Goal: Task Accomplishment & Management: Manage account settings

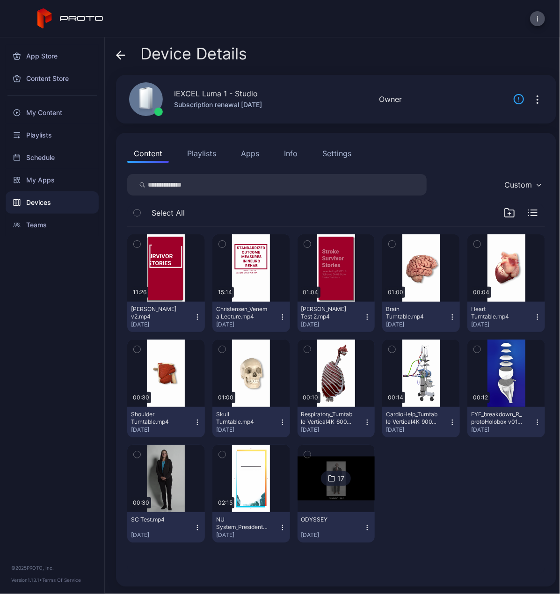
click at [51, 205] on div "Devices" at bounding box center [52, 202] width 93 height 22
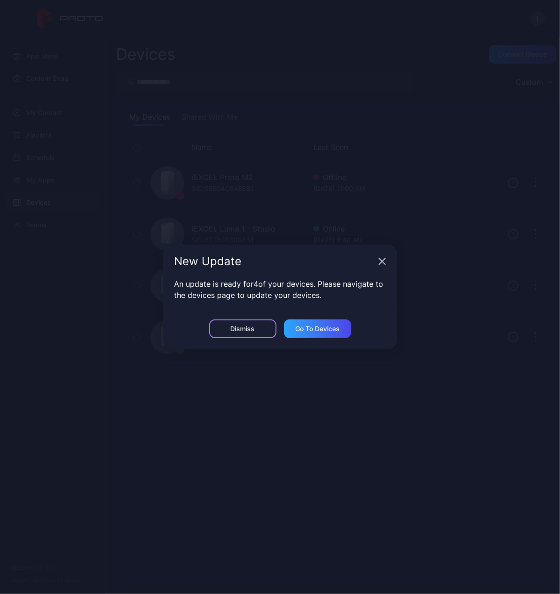
click at [240, 330] on div "Dismiss" at bounding box center [243, 328] width 24 height 7
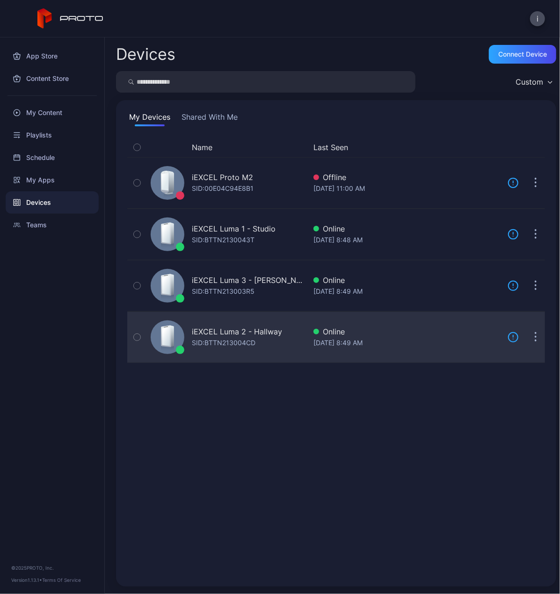
click at [265, 332] on div "iEXCEL Luma 2 - Hallway" at bounding box center [237, 331] width 90 height 11
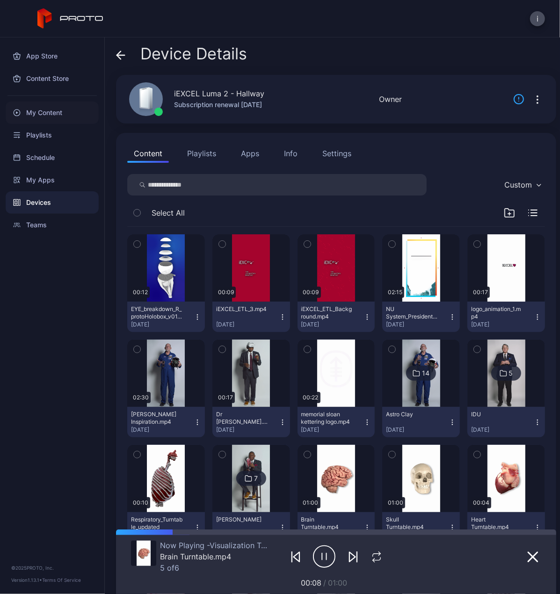
click at [31, 116] on div "My Content" at bounding box center [52, 113] width 93 height 22
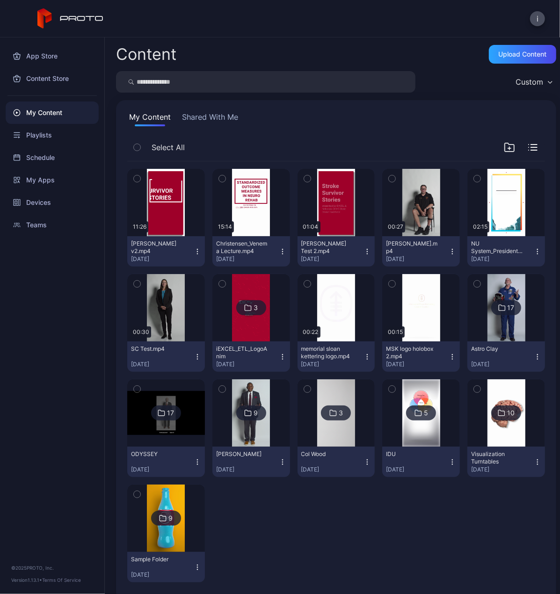
click at [195, 252] on icon "button" at bounding box center [197, 251] width 7 height 7
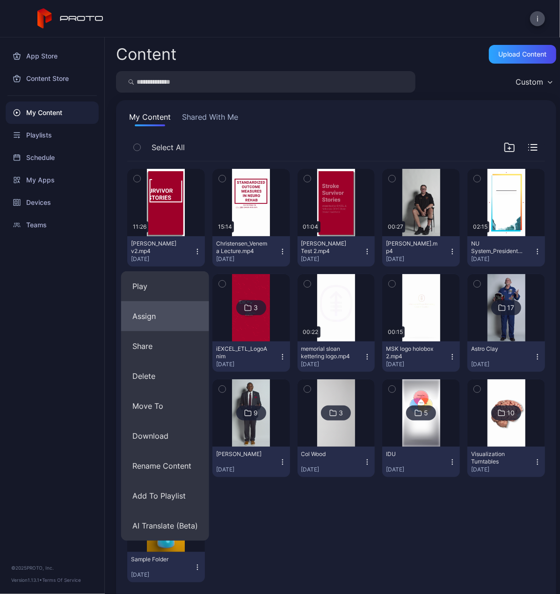
click at [160, 326] on button "Assign" at bounding box center [165, 316] width 88 height 30
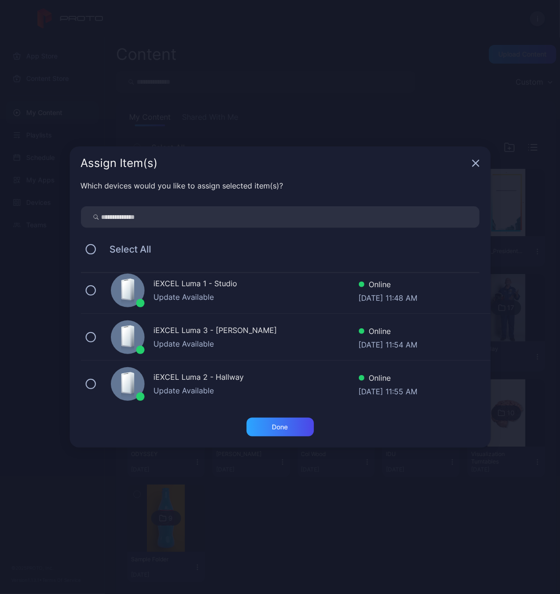
scroll to position [53, 0]
click at [91, 381] on button at bounding box center [91, 384] width 10 height 10
click at [282, 429] on div "Done" at bounding box center [280, 427] width 16 height 7
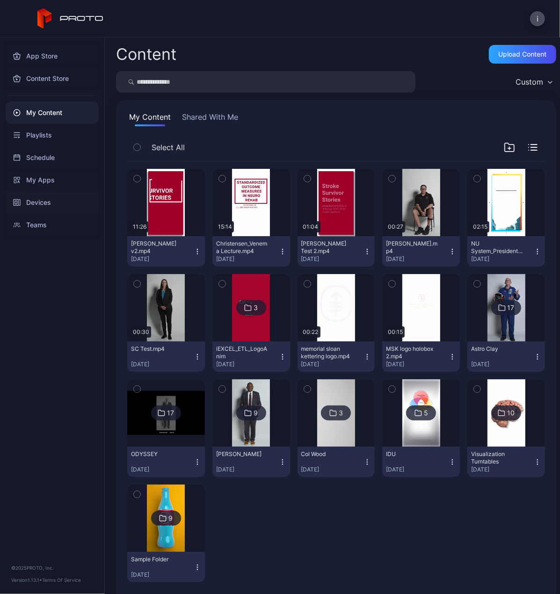
click at [45, 205] on div "Devices" at bounding box center [52, 202] width 93 height 22
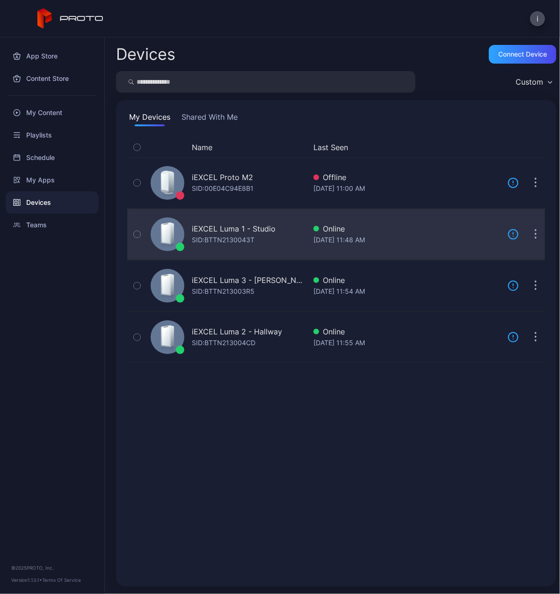
click at [505, 227] on div "iEXCEL Luma 1 - Studio SID: BTTN2130043T Online Sep 17, 2025 at 11:48 AM Update" at bounding box center [336, 234] width 418 height 47
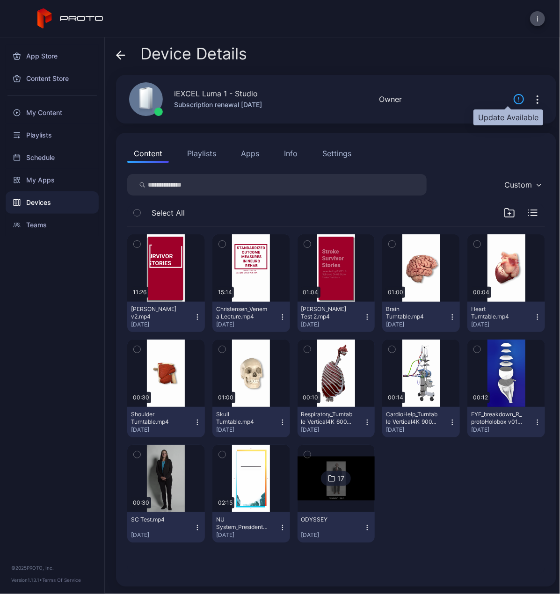
click at [514, 100] on icon at bounding box center [518, 99] width 9 height 9
click at [532, 99] on icon "button" at bounding box center [537, 99] width 11 height 11
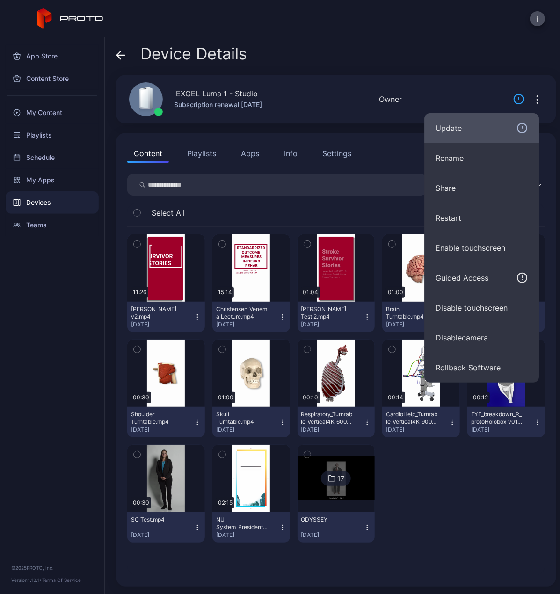
click at [463, 130] on div "Update" at bounding box center [482, 128] width 92 height 11
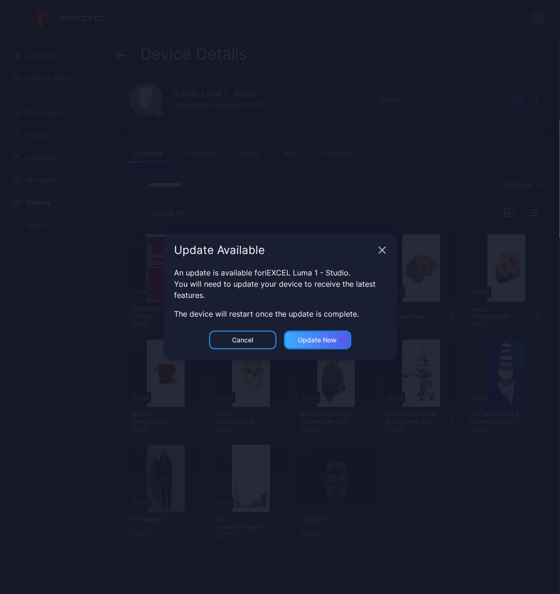
click at [327, 341] on div "Update now" at bounding box center [317, 340] width 39 height 7
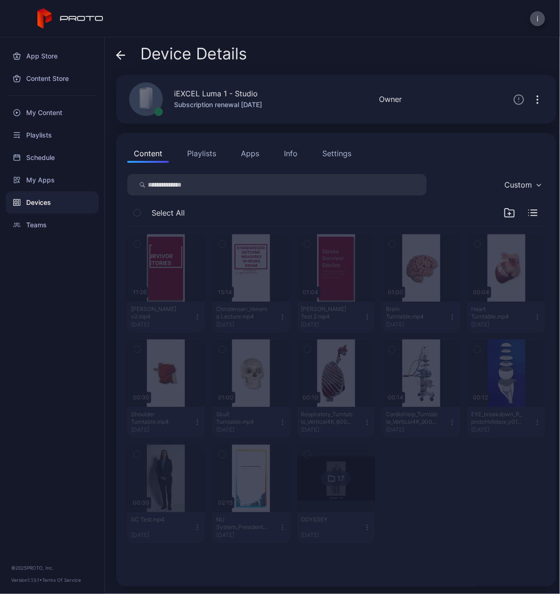
click at [44, 204] on div "Devices" at bounding box center [52, 202] width 93 height 22
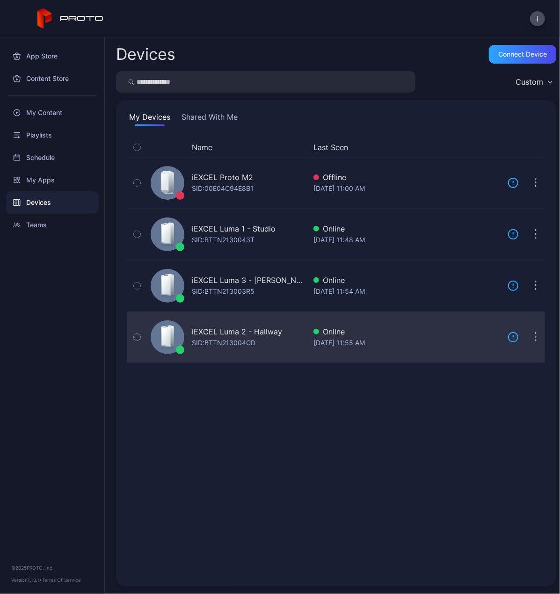
click at [214, 329] on div "iEXCEL Luma 2 - Hallway" at bounding box center [237, 331] width 90 height 11
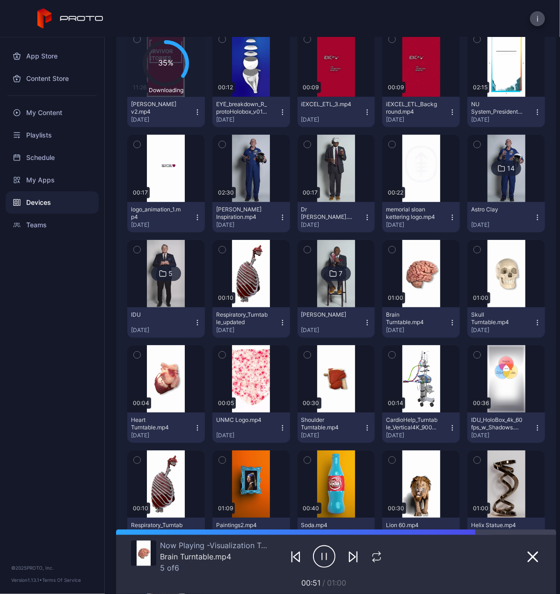
scroll to position [168, 0]
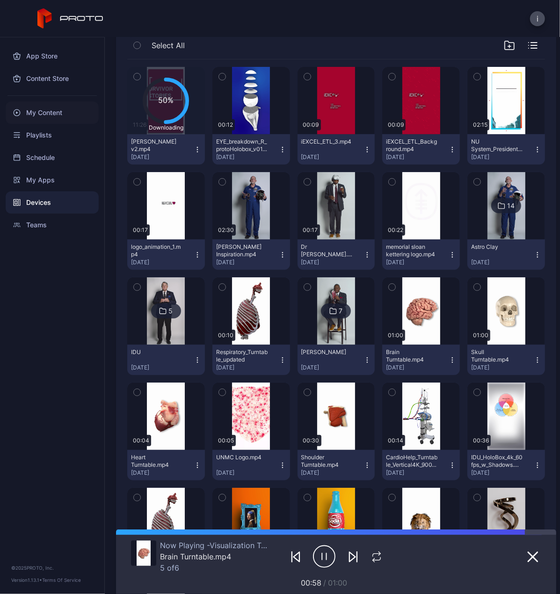
click at [49, 110] on div "My Content" at bounding box center [52, 113] width 93 height 22
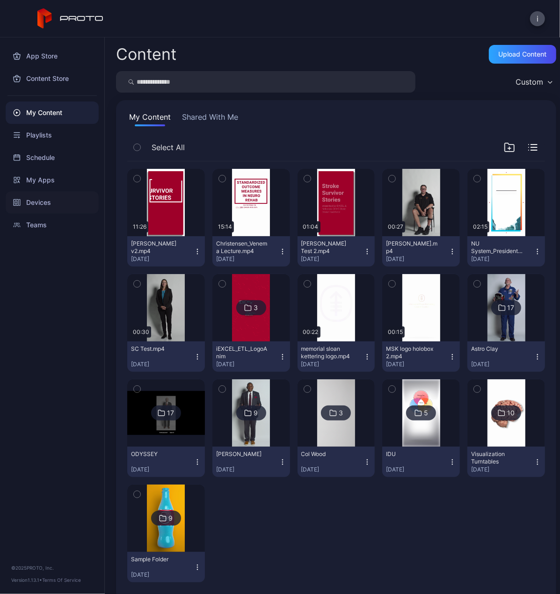
click at [49, 203] on div "Devices" at bounding box center [52, 202] width 93 height 22
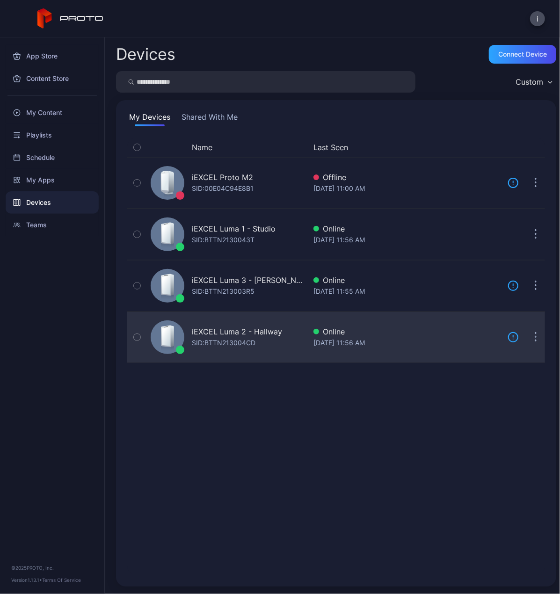
click at [262, 334] on div "iEXCEL Luma 2 - Hallway" at bounding box center [237, 331] width 90 height 11
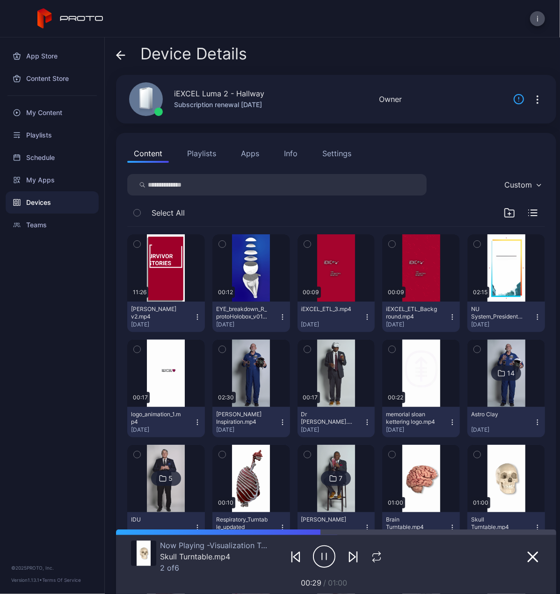
click at [532, 99] on icon "button" at bounding box center [537, 99] width 11 height 11
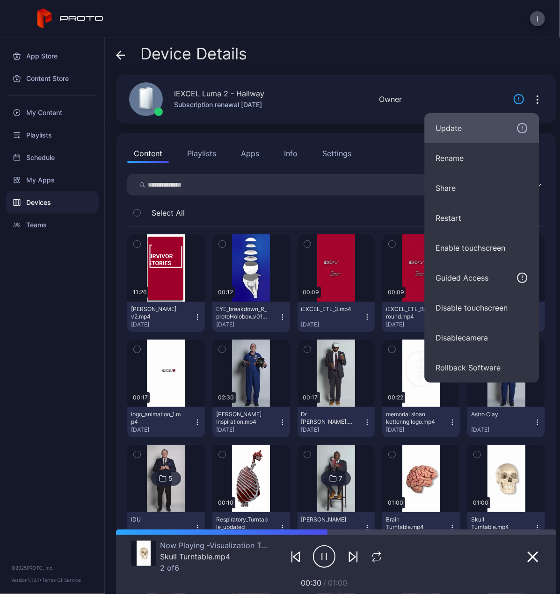
click at [456, 129] on div "Update" at bounding box center [482, 128] width 92 height 11
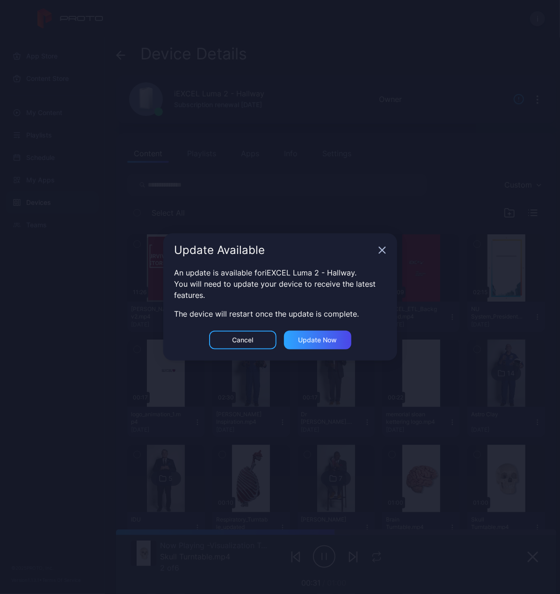
click at [315, 350] on div "Cancel Update now" at bounding box center [280, 346] width 234 height 30
click at [323, 343] on div "Update now" at bounding box center [317, 340] width 39 height 7
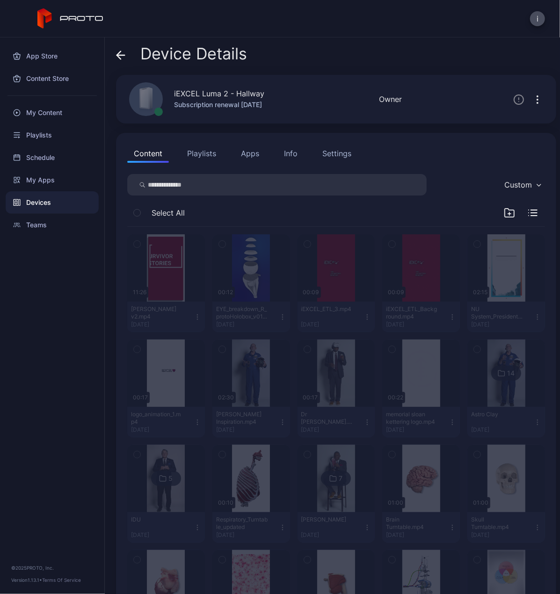
click at [38, 204] on div "Devices" at bounding box center [52, 202] width 93 height 22
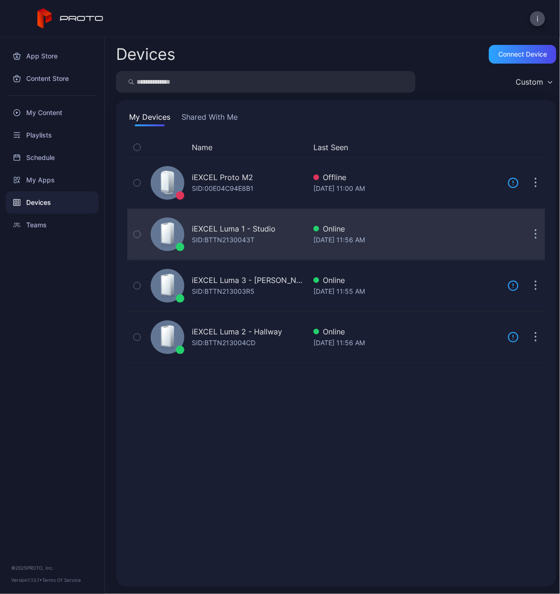
click at [243, 231] on div "iEXCEL Luma 1 - Studio" at bounding box center [234, 228] width 84 height 11
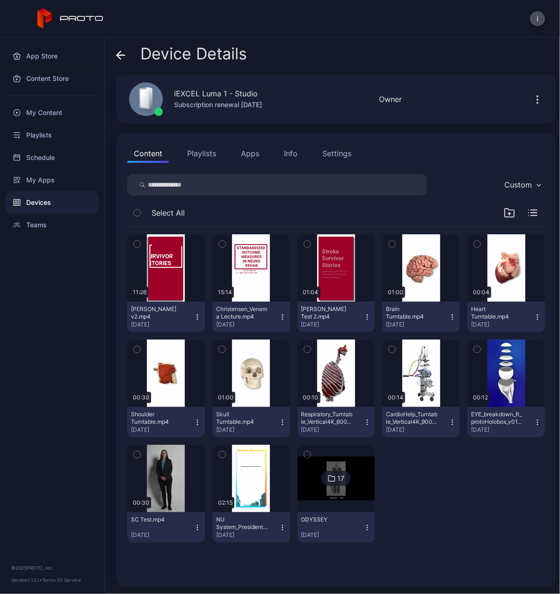
click at [32, 201] on div "Devices" at bounding box center [52, 202] width 93 height 22
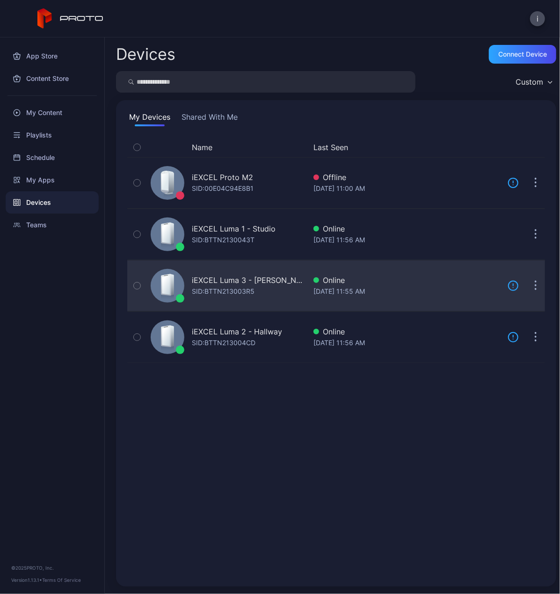
click at [271, 275] on div "iEXCEL Luma 3 - [PERSON_NAME]" at bounding box center [249, 280] width 114 height 11
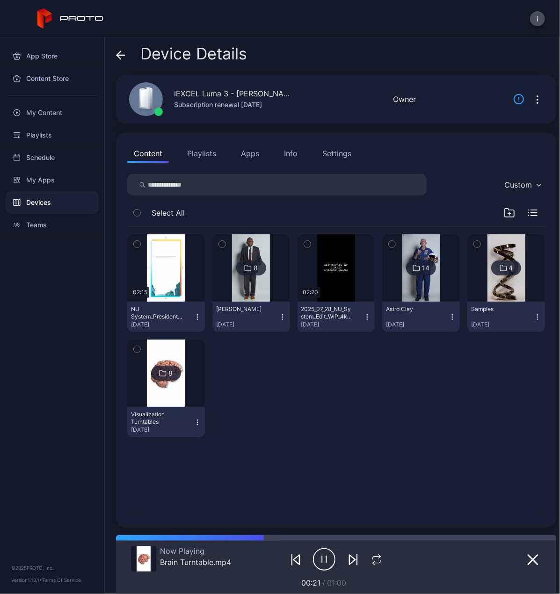
click at [121, 52] on icon at bounding box center [120, 55] width 9 height 9
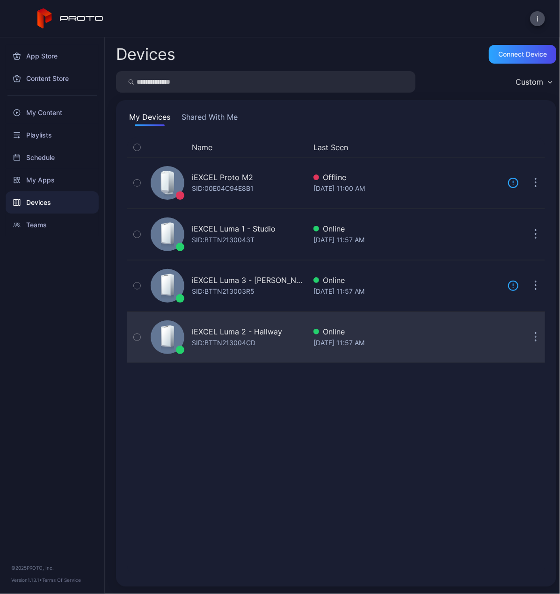
click at [417, 329] on div "Online" at bounding box center [407, 331] width 187 height 11
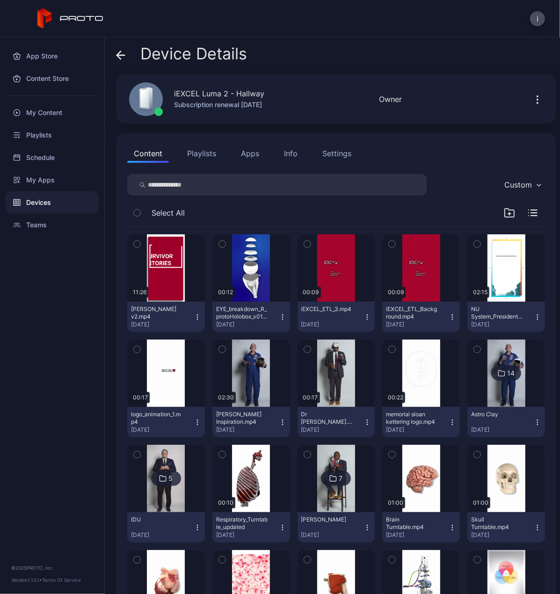
click at [209, 148] on button "Playlists" at bounding box center [202, 153] width 42 height 19
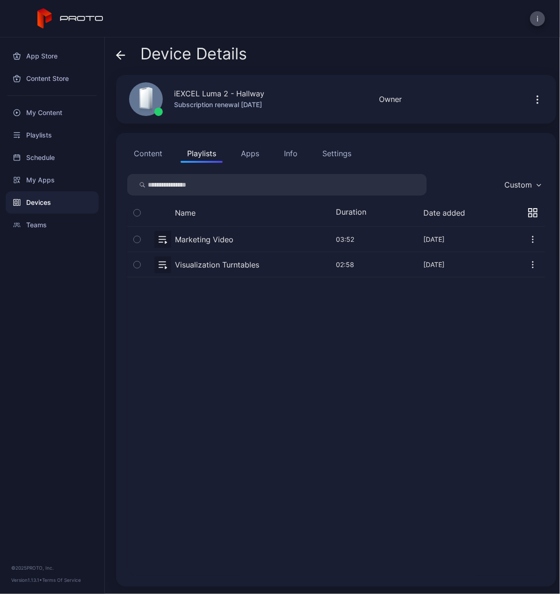
click at [212, 260] on button "button" at bounding box center [336, 264] width 418 height 25
click at [256, 263] on button "button" at bounding box center [336, 264] width 418 height 25
click at [157, 151] on button "Content" at bounding box center [148, 153] width 42 height 19
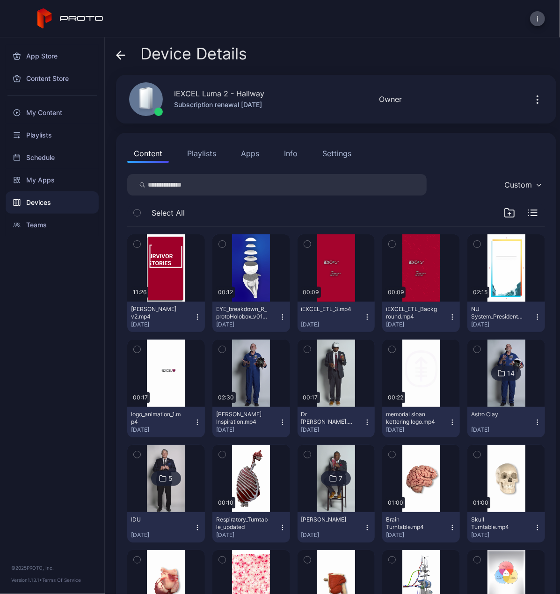
click at [204, 155] on button "Playlists" at bounding box center [202, 153] width 42 height 19
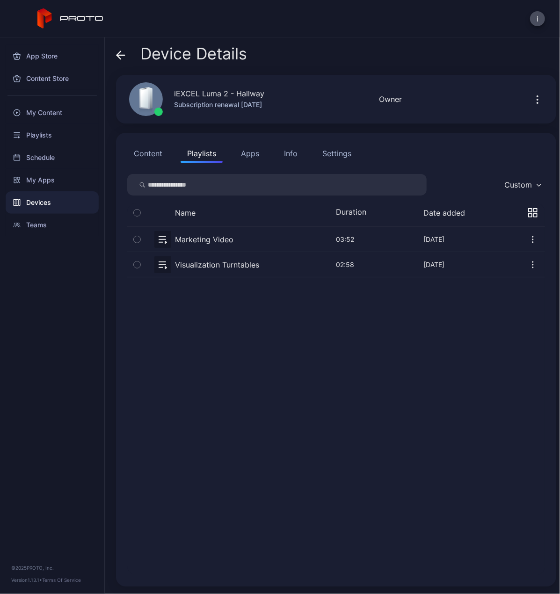
click at [204, 264] on button "button" at bounding box center [336, 264] width 418 height 25
click at [528, 266] on icon "button" at bounding box center [532, 264] width 9 height 9
click at [167, 264] on button "button" at bounding box center [336, 264] width 418 height 25
click at [154, 154] on button "Content" at bounding box center [148, 153] width 42 height 19
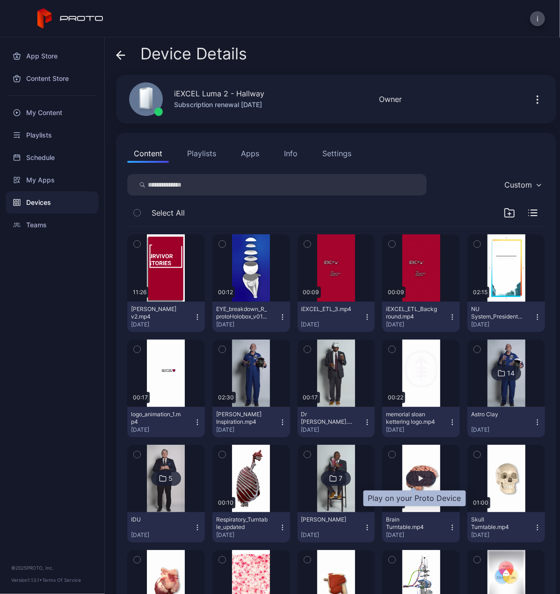
click at [421, 474] on div "button" at bounding box center [421, 478] width 30 height 15
click at [419, 479] on div "button" at bounding box center [421, 479] width 5 height 6
click at [39, 200] on div "Devices" at bounding box center [52, 202] width 93 height 22
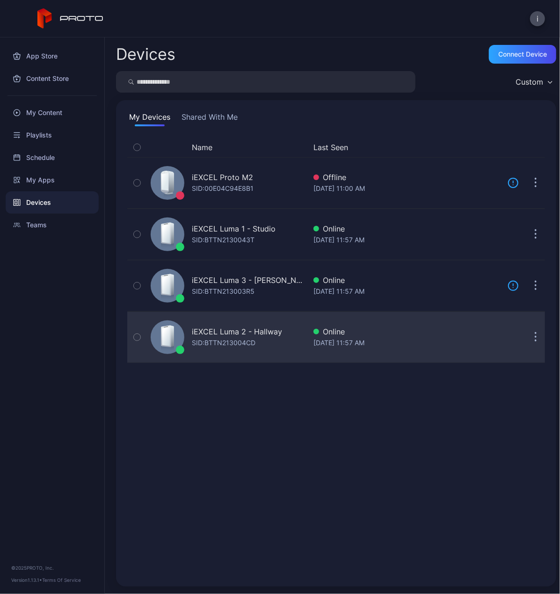
click at [268, 330] on div "iEXCEL Luma 2 - Hallway" at bounding box center [237, 331] width 90 height 11
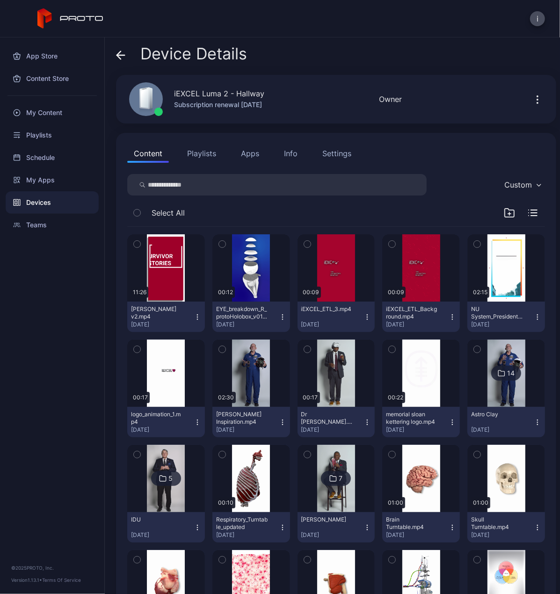
click at [210, 154] on button "Playlists" at bounding box center [202, 153] width 42 height 19
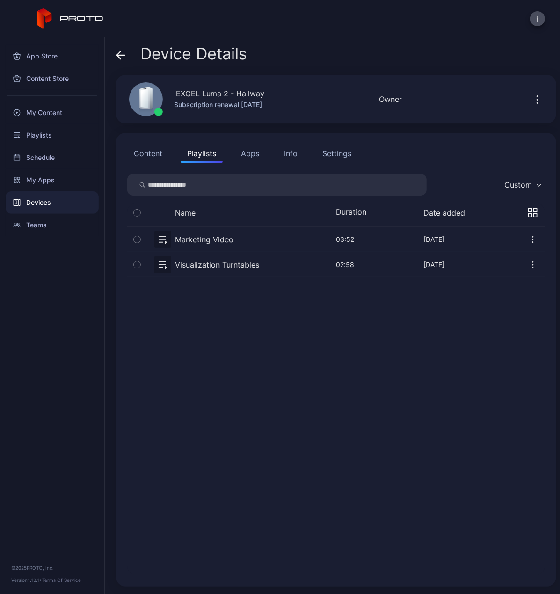
click at [213, 262] on button "button" at bounding box center [336, 264] width 418 height 25
click at [120, 54] on icon at bounding box center [120, 55] width 9 height 9
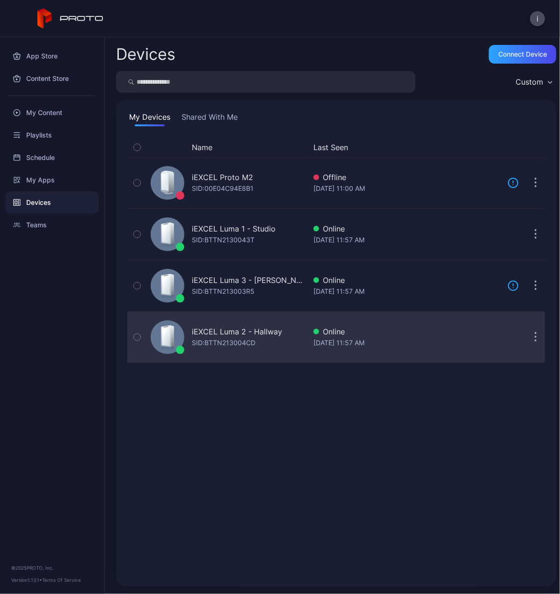
click at [262, 332] on div "iEXCEL Luma 2 - Hallway" at bounding box center [237, 331] width 90 height 11
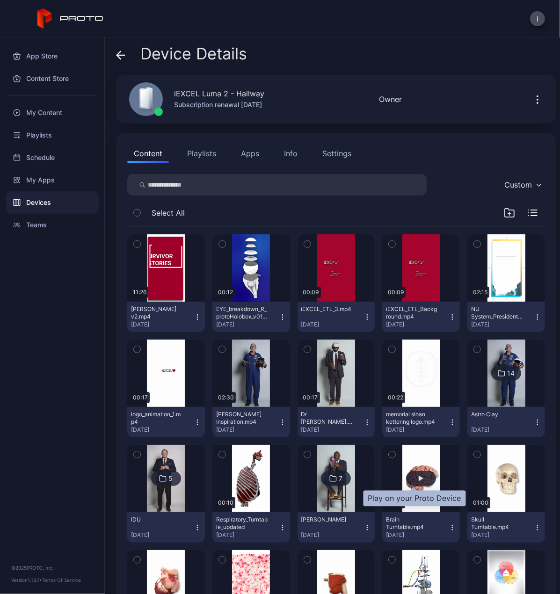
click at [419, 476] on div "button" at bounding box center [421, 479] width 5 height 6
click at [197, 153] on button "Playlists" at bounding box center [202, 153] width 42 height 19
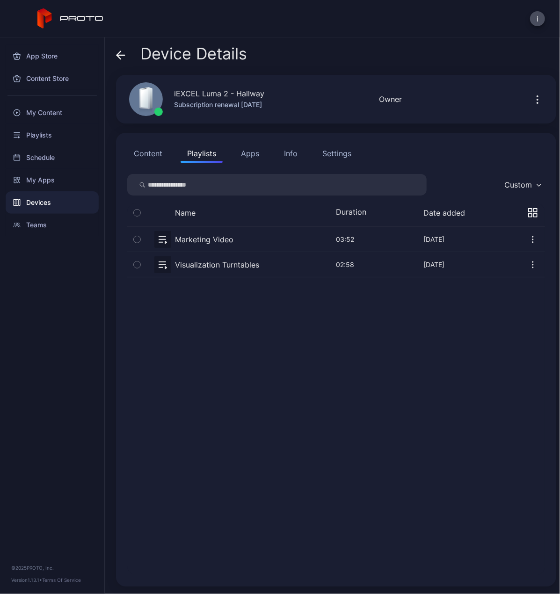
click at [216, 263] on button "button" at bounding box center [336, 264] width 418 height 25
click at [36, 114] on div "My Content" at bounding box center [52, 113] width 93 height 22
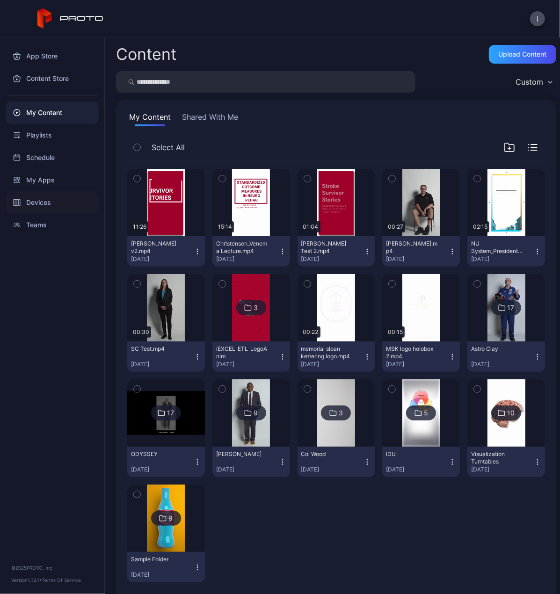
click at [50, 203] on div "Devices" at bounding box center [52, 202] width 93 height 22
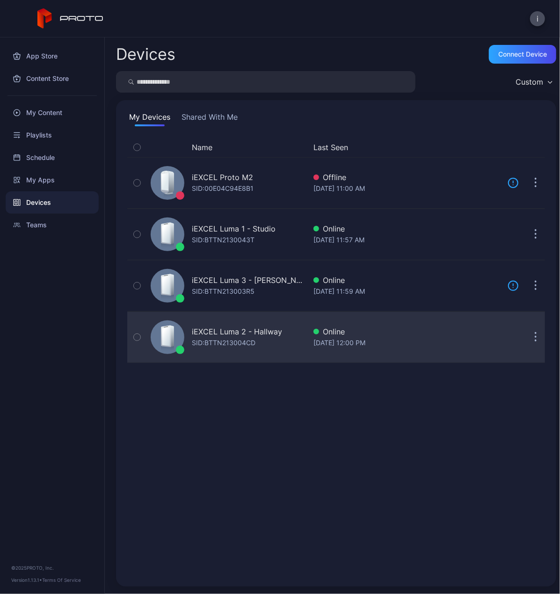
click at [244, 335] on div "iEXCEL Luma 2 - Hallway" at bounding box center [237, 331] width 90 height 11
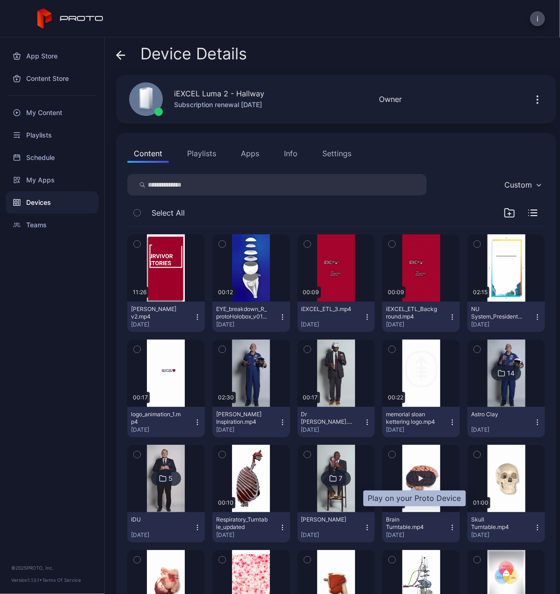
click at [419, 480] on div "button" at bounding box center [421, 479] width 5 height 6
click at [411, 501] on button "button" at bounding box center [421, 478] width 78 height 67
click at [415, 482] on div "button" at bounding box center [421, 478] width 30 height 15
click at [532, 100] on icon "button" at bounding box center [537, 99] width 11 height 11
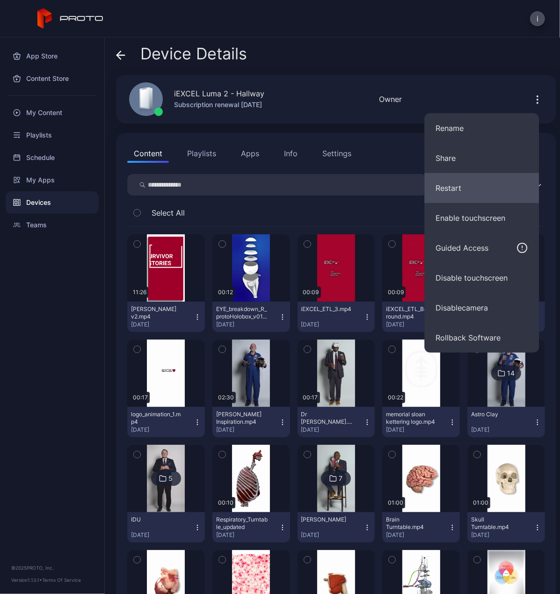
click at [465, 186] on button "Restart" at bounding box center [481, 188] width 115 height 30
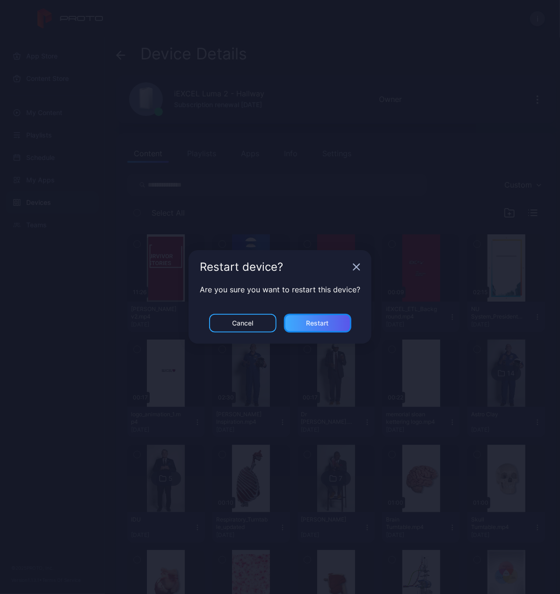
click at [316, 324] on div "Restart" at bounding box center [318, 323] width 22 height 7
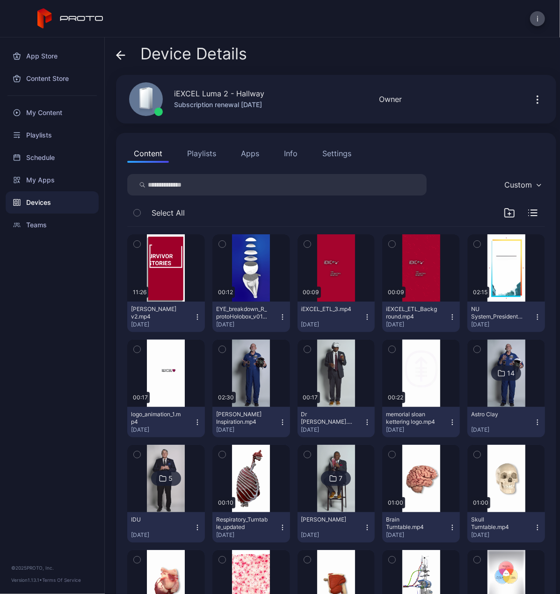
click at [42, 206] on div "Devices" at bounding box center [52, 202] width 93 height 22
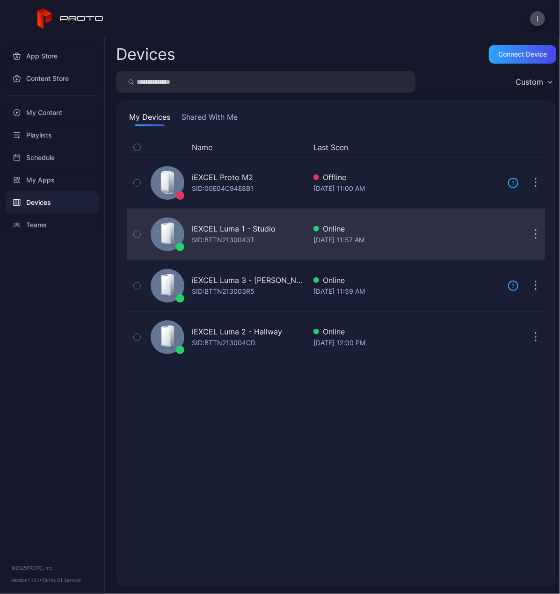
click at [251, 226] on div "iEXCEL Luma 1 - Studio" at bounding box center [234, 228] width 84 height 11
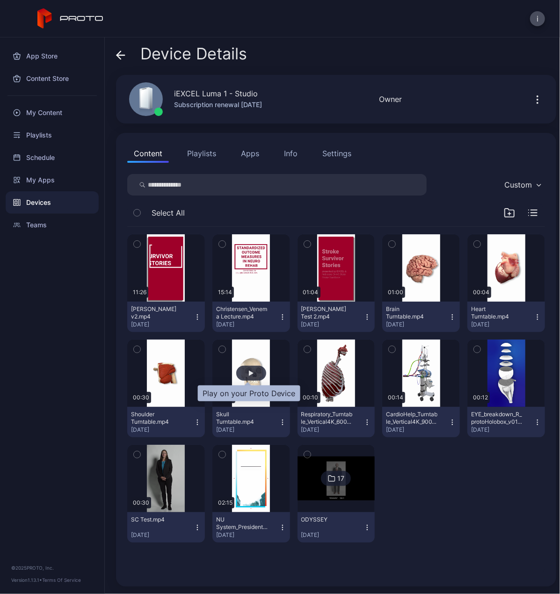
click at [250, 376] on div "button" at bounding box center [251, 373] width 30 height 15
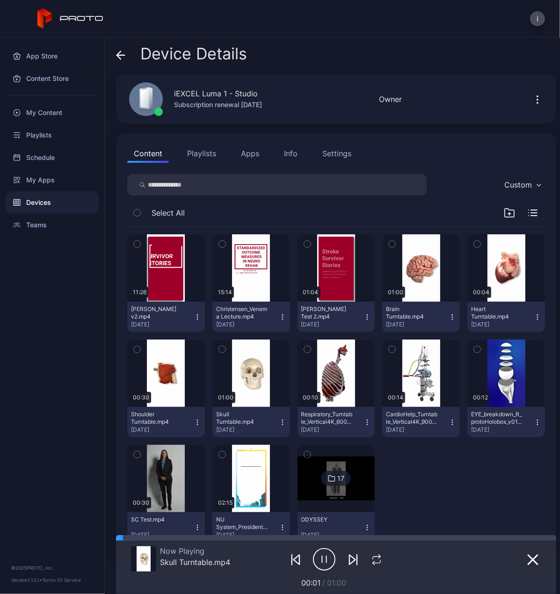
click at [323, 558] on icon "button" at bounding box center [324, 559] width 22 height 23
click at [527, 560] on icon "button" at bounding box center [532, 560] width 11 height 11
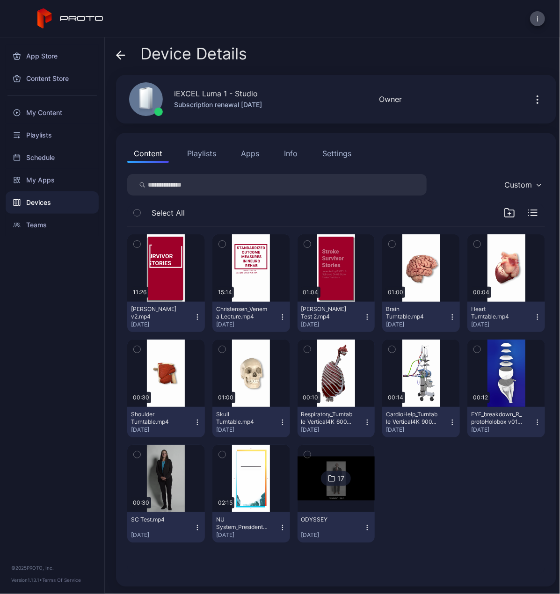
click at [36, 204] on div "Devices" at bounding box center [52, 202] width 93 height 22
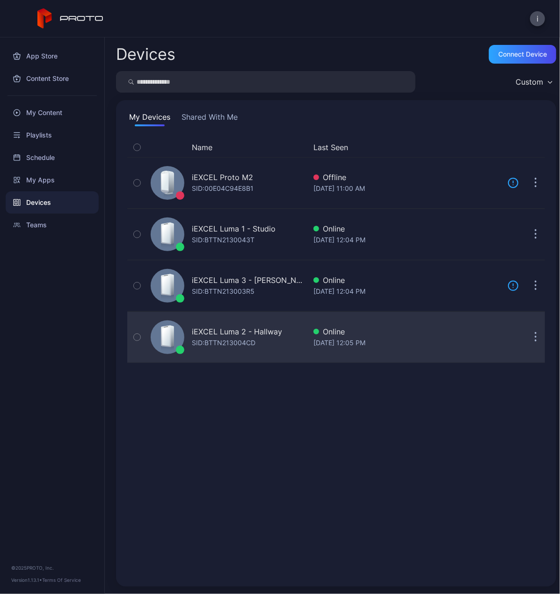
click at [247, 334] on div "iEXCEL Luma 2 - Hallway" at bounding box center [237, 331] width 90 height 11
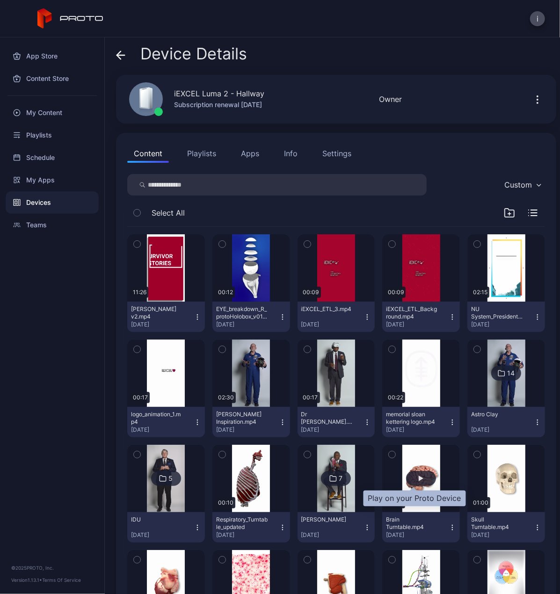
click at [419, 478] on div "button" at bounding box center [421, 479] width 5 height 6
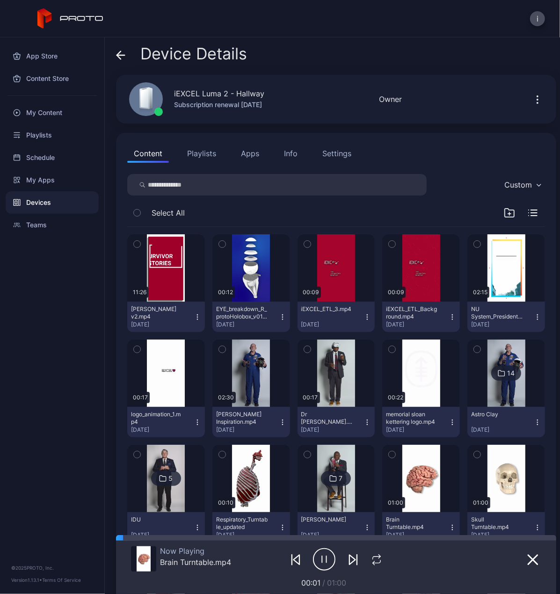
click at [200, 157] on button "Playlists" at bounding box center [202, 153] width 42 height 19
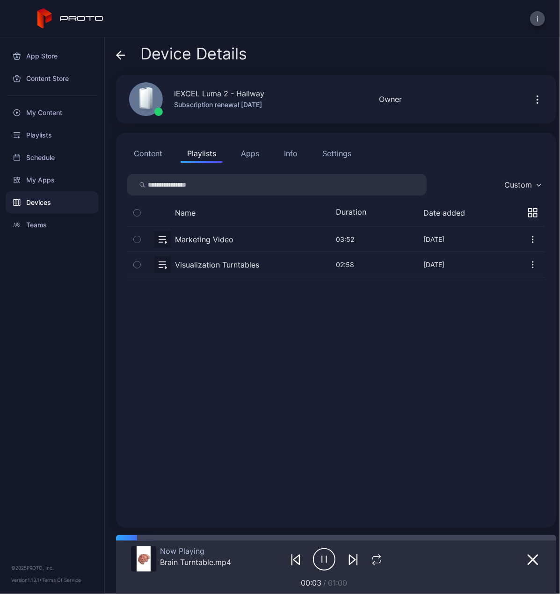
click at [206, 259] on button "button" at bounding box center [336, 264] width 418 height 25
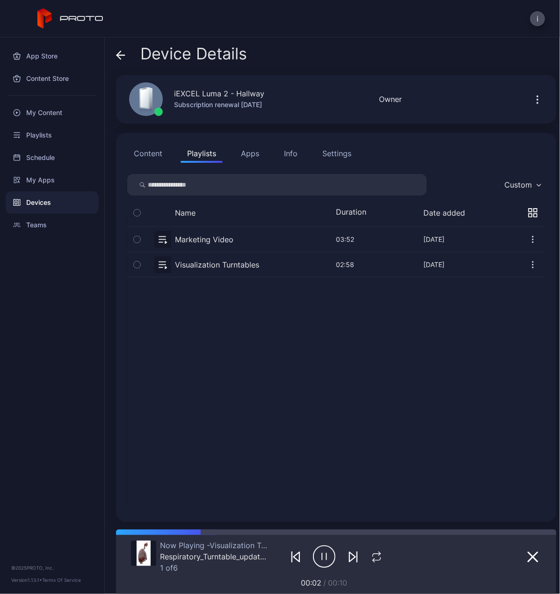
click at [112, 52] on div "Device Details iEXCEL Luma 2 - Hallway Subscription renewal Nov 26, 2028 Online…" at bounding box center [332, 315] width 455 height 557
click at [117, 52] on icon at bounding box center [120, 55] width 9 height 9
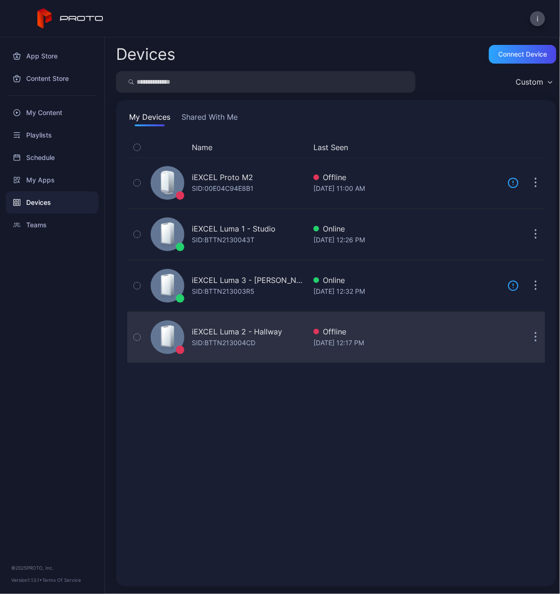
click at [263, 332] on div "iEXCEL Luma 2 - Hallway" at bounding box center [237, 331] width 90 height 11
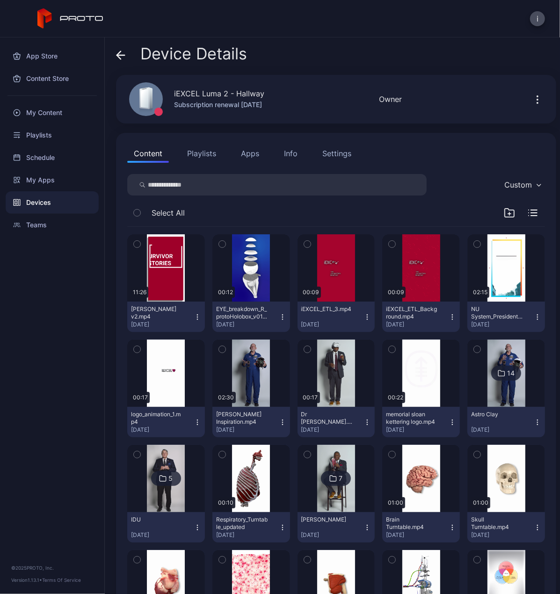
click at [532, 104] on icon "button" at bounding box center [537, 99] width 11 height 11
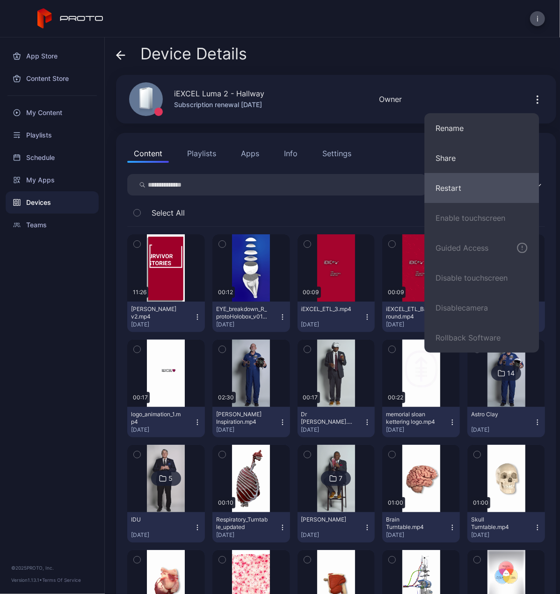
click at [454, 189] on button "Restart" at bounding box center [481, 188] width 115 height 30
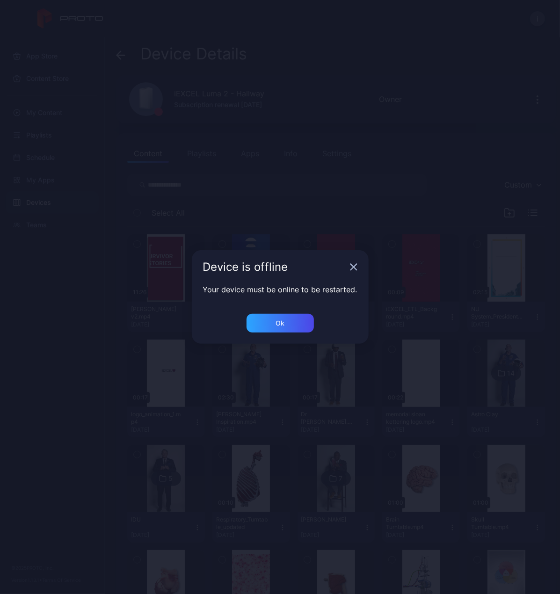
click at [355, 264] on icon "button" at bounding box center [354, 267] width 6 height 6
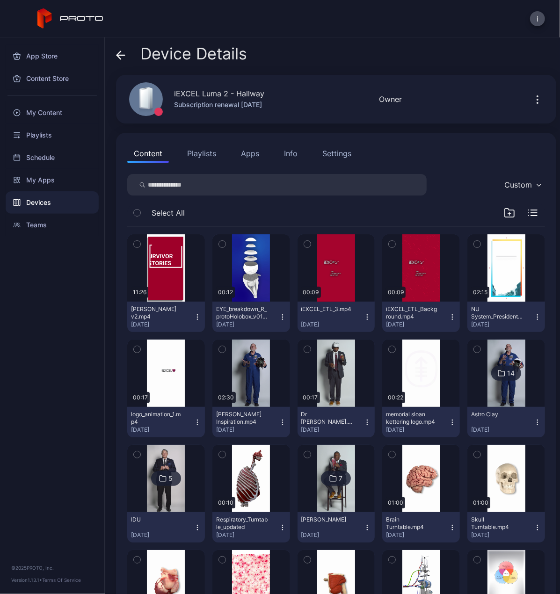
click at [44, 199] on div "Devices" at bounding box center [52, 202] width 93 height 22
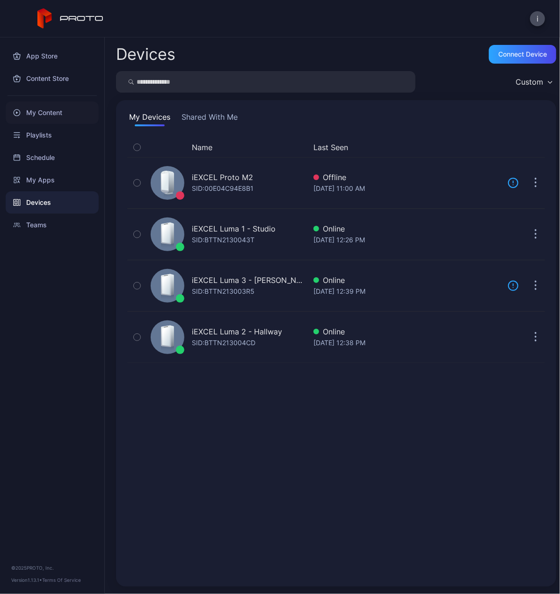
click at [41, 115] on div "My Content" at bounding box center [52, 113] width 93 height 22
